Goal: Check status: Check status

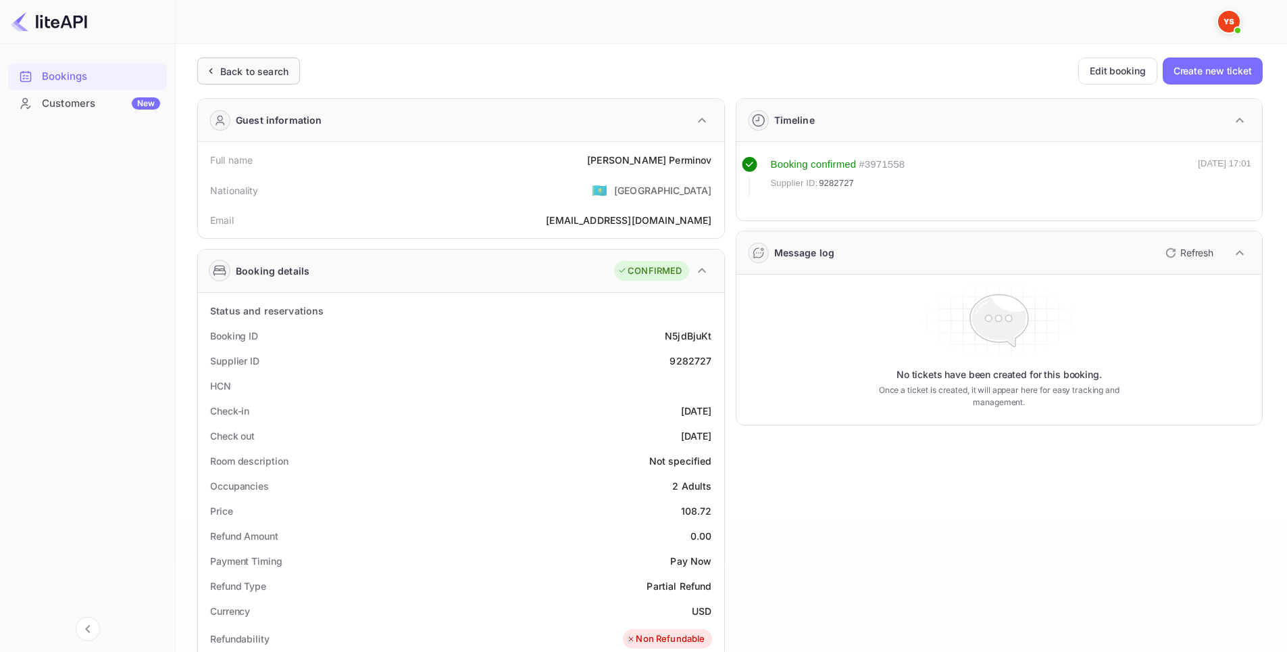
click at [262, 68] on div "Back to search" at bounding box center [254, 71] width 68 height 14
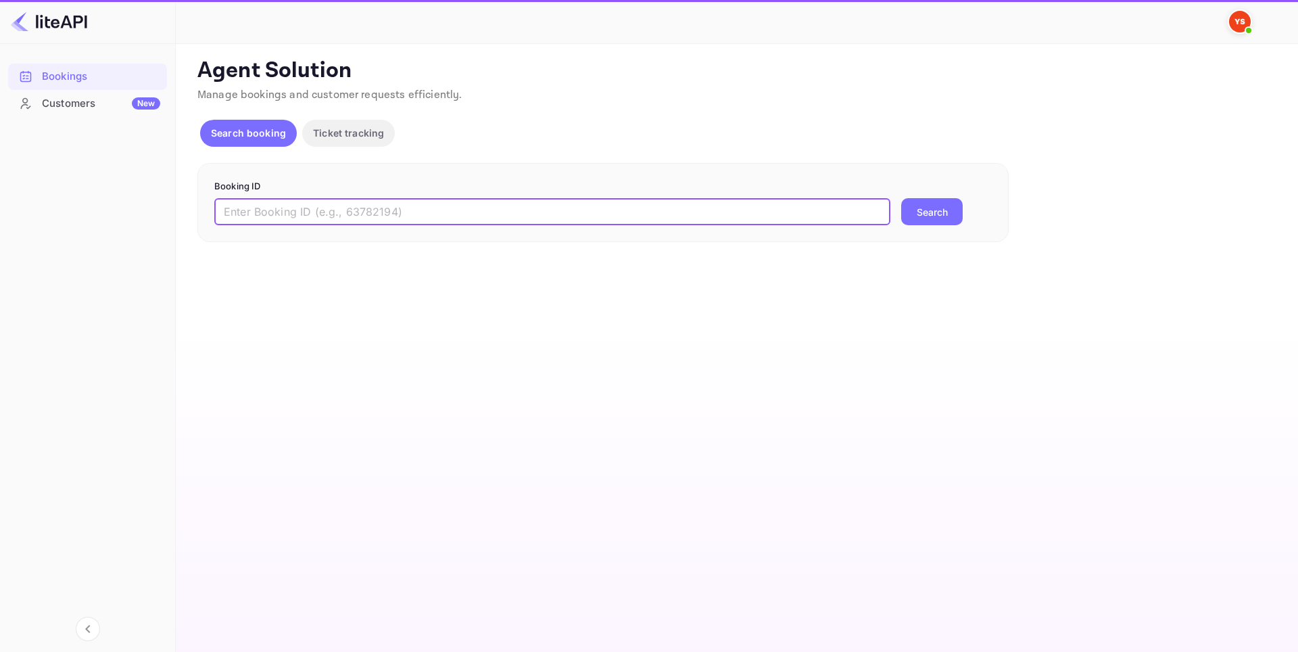
click at [354, 216] on input "text" at bounding box center [552, 211] width 676 height 27
paste input "9084096"
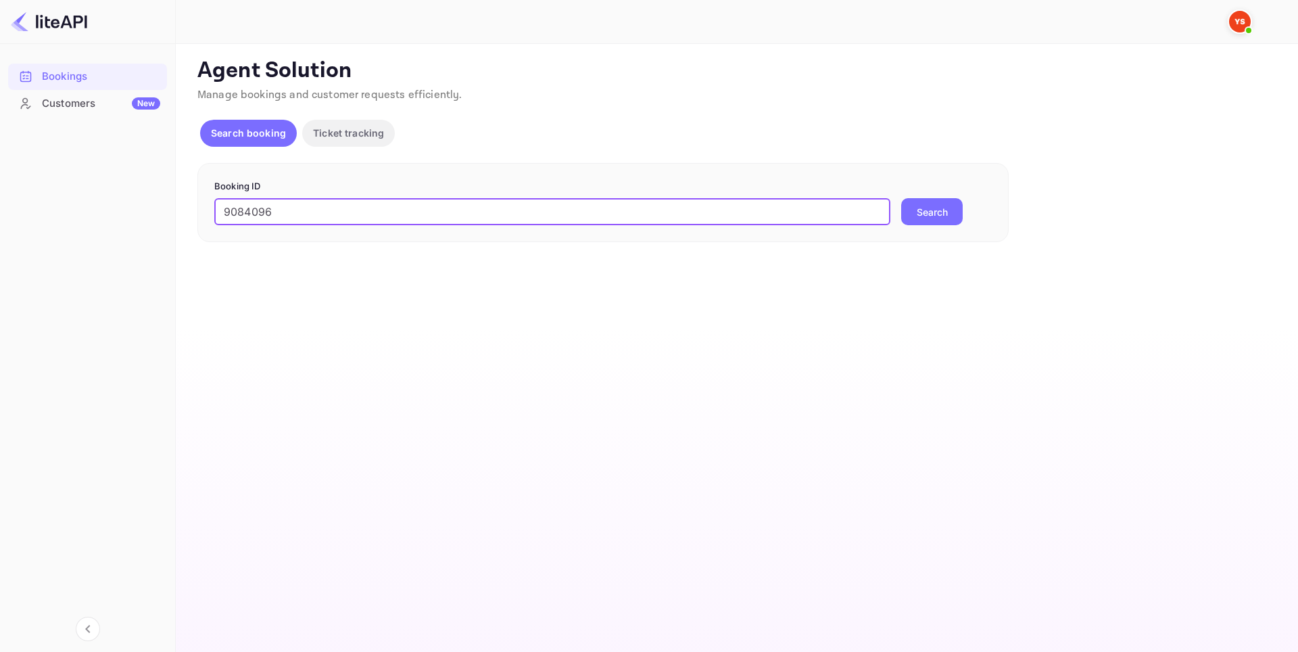
type input "9084096"
click at [942, 209] on button "Search" at bounding box center [932, 211] width 62 height 27
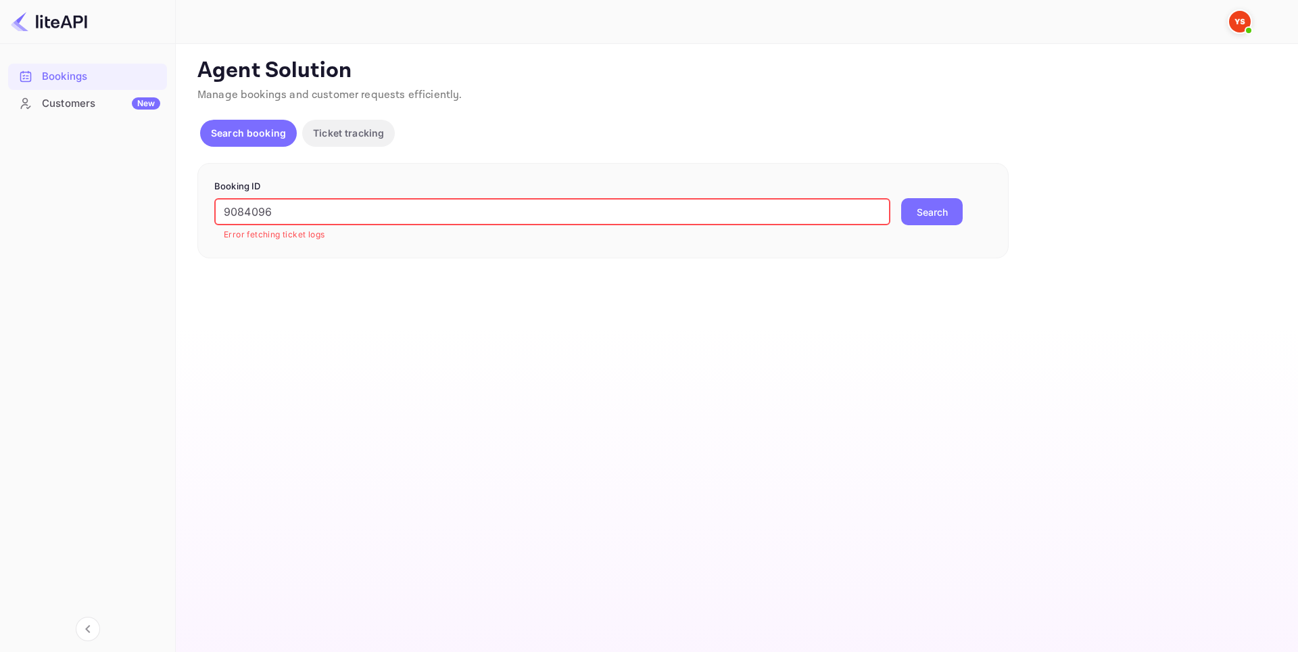
drag, startPoint x: 573, startPoint y: 212, endPoint x: 99, endPoint y: 207, distance: 474.5
click at [95, 206] on div "Bookings Customers New Now you can check your travel website directly from the …" at bounding box center [649, 326] width 1298 height 652
click at [927, 211] on button "Search" at bounding box center [932, 211] width 62 height 27
drag, startPoint x: 316, startPoint y: 210, endPoint x: 165, endPoint y: 204, distance: 150.8
click at [165, 204] on div "Bookings Customers New Now you can check your travel website directly from the …" at bounding box center [649, 326] width 1298 height 652
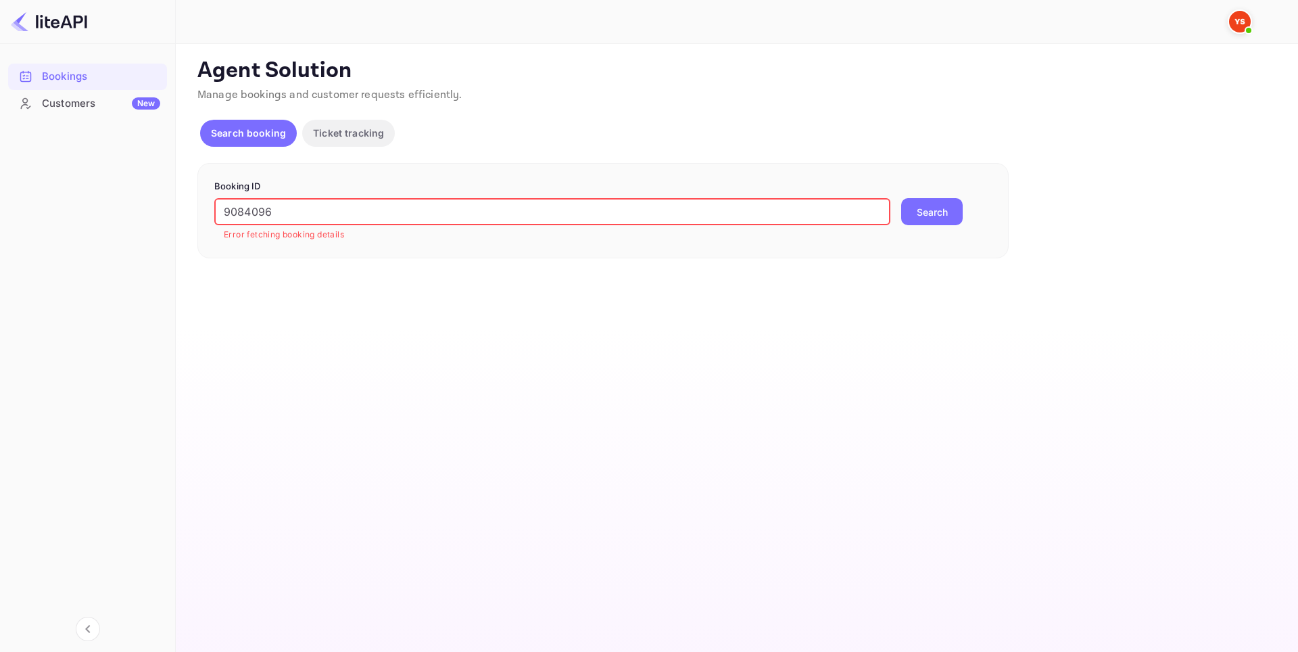
click at [943, 213] on button "Search" at bounding box center [932, 211] width 62 height 27
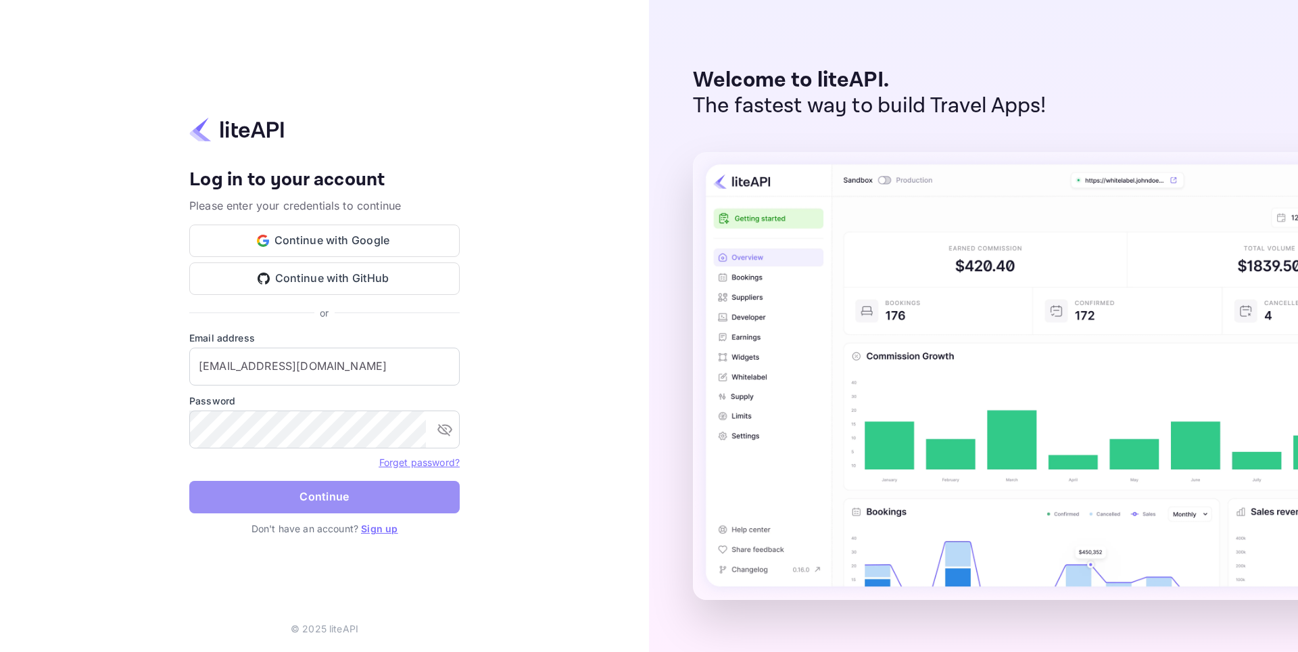
click at [314, 497] on button "Continue" at bounding box center [324, 497] width 270 height 32
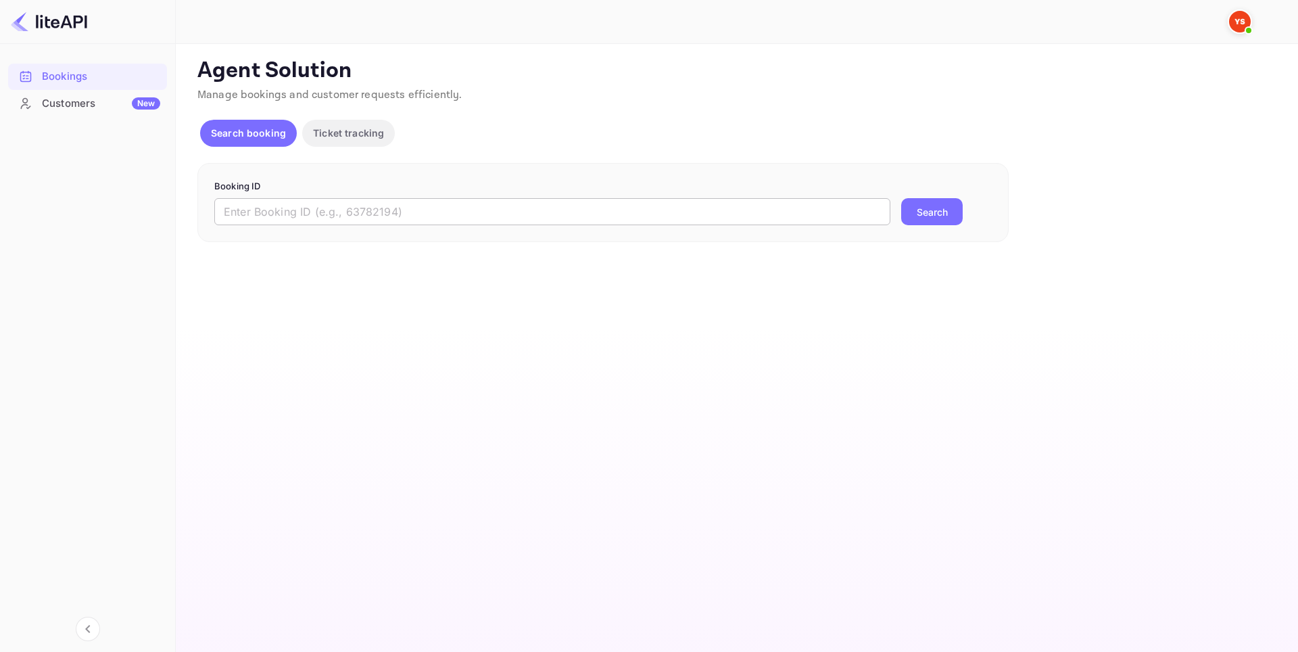
click at [403, 203] on input "text" at bounding box center [552, 211] width 676 height 27
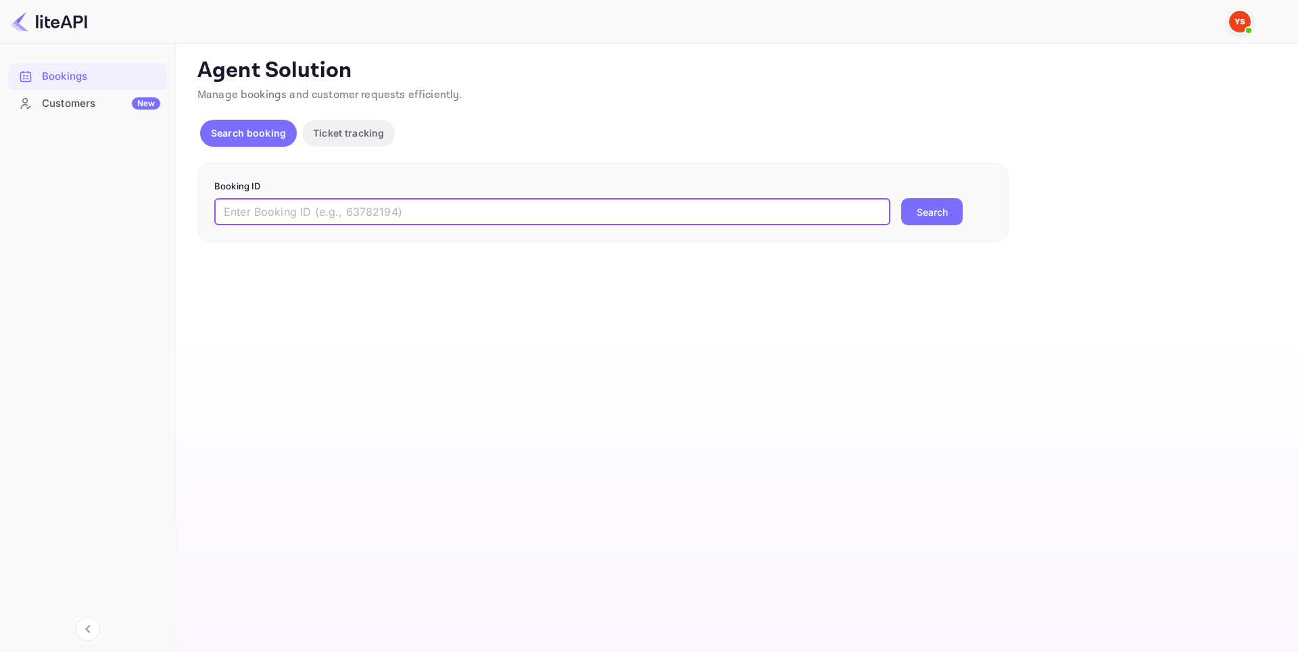
paste input "9084096"
type input "9084096"
click at [931, 211] on button "Search" at bounding box center [932, 211] width 62 height 27
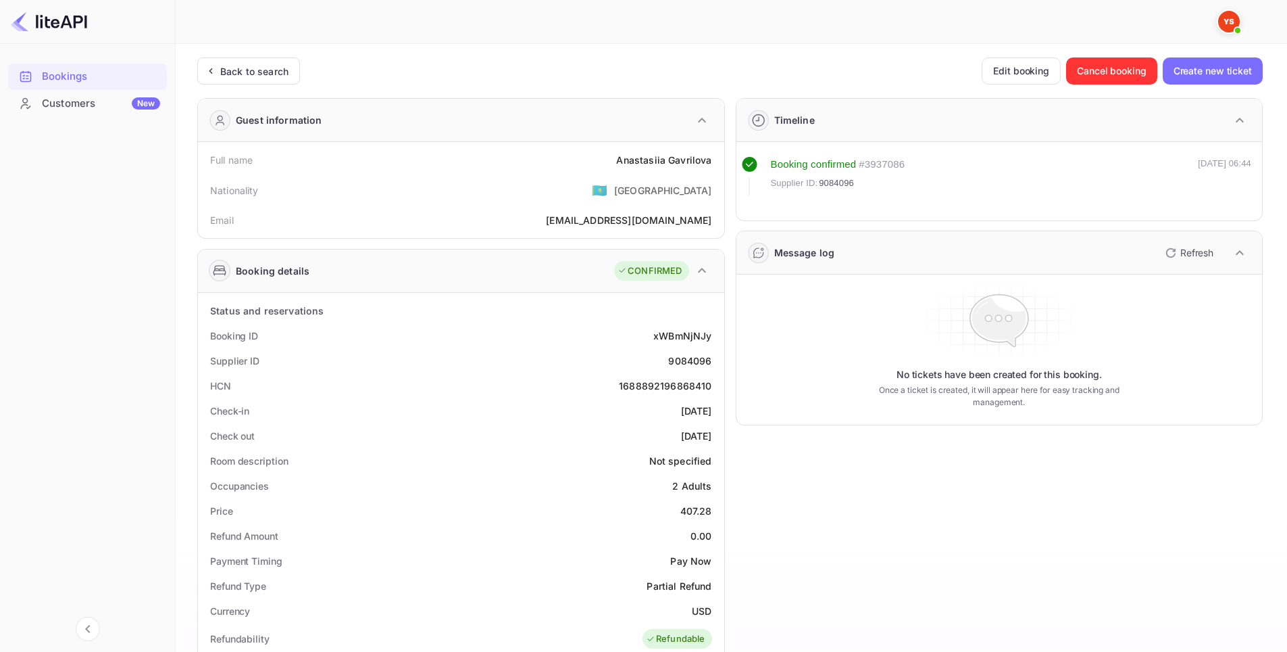
click at [476, 360] on div "Supplier ID 9084096" at bounding box center [461, 360] width 516 height 25
